Goal: Information Seeking & Learning: Learn about a topic

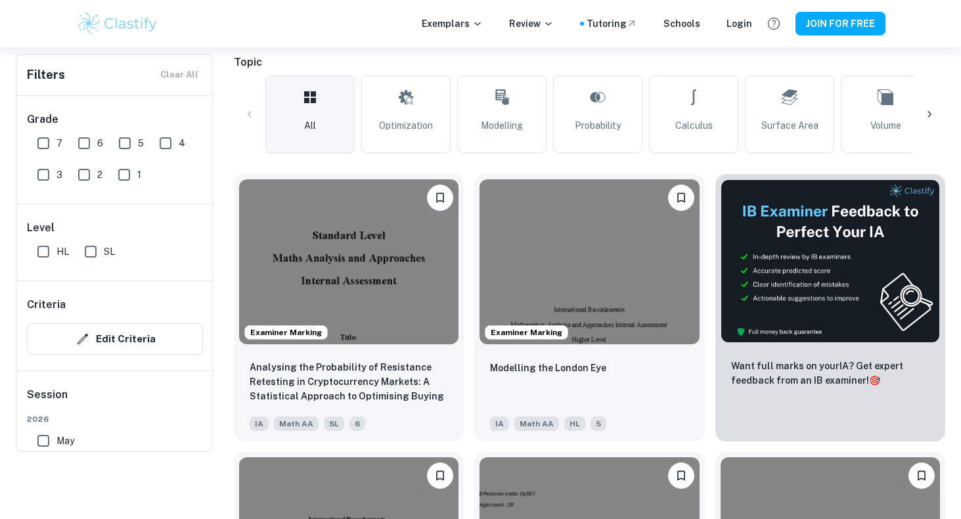
scroll to position [196, 0]
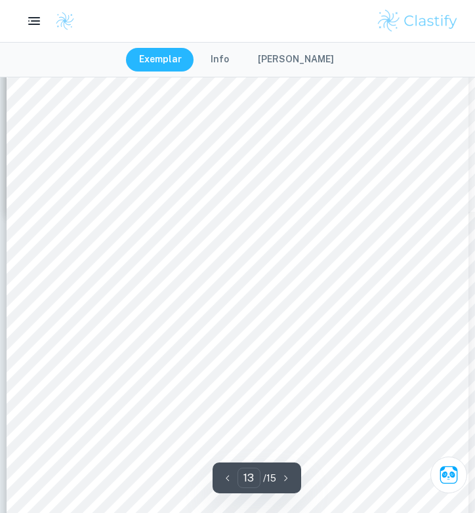
scroll to position [8239, 0]
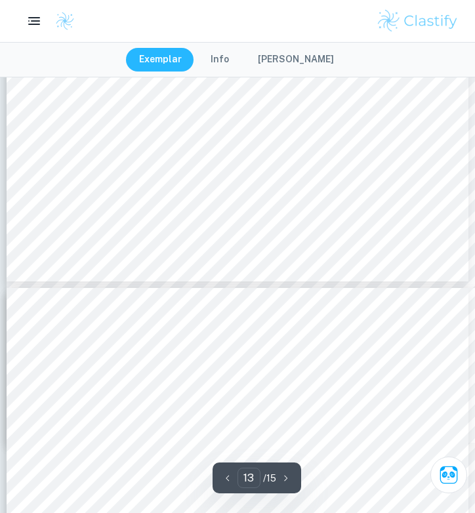
type input "12"
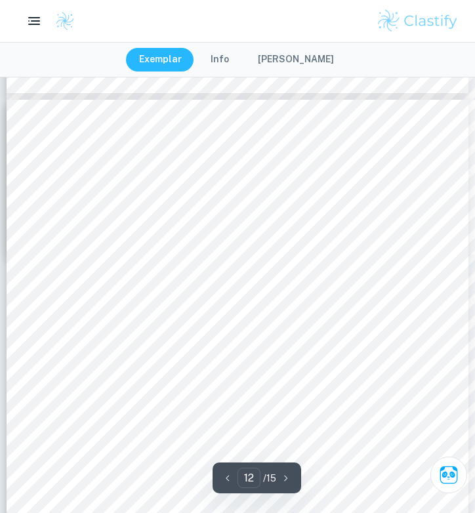
scroll to position [7538, 0]
